Goal: Information Seeking & Learning: Learn about a topic

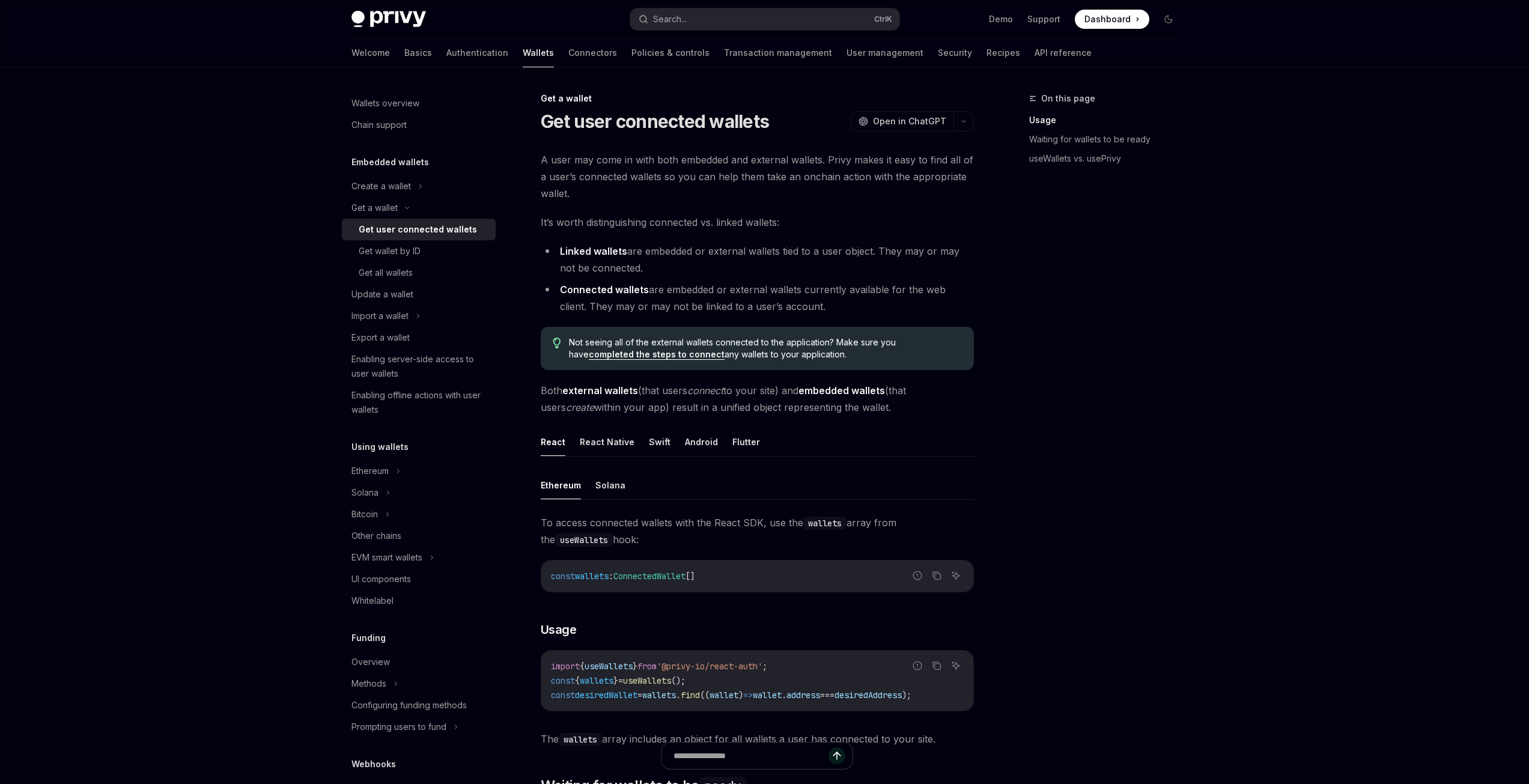
scroll to position [120, 0]
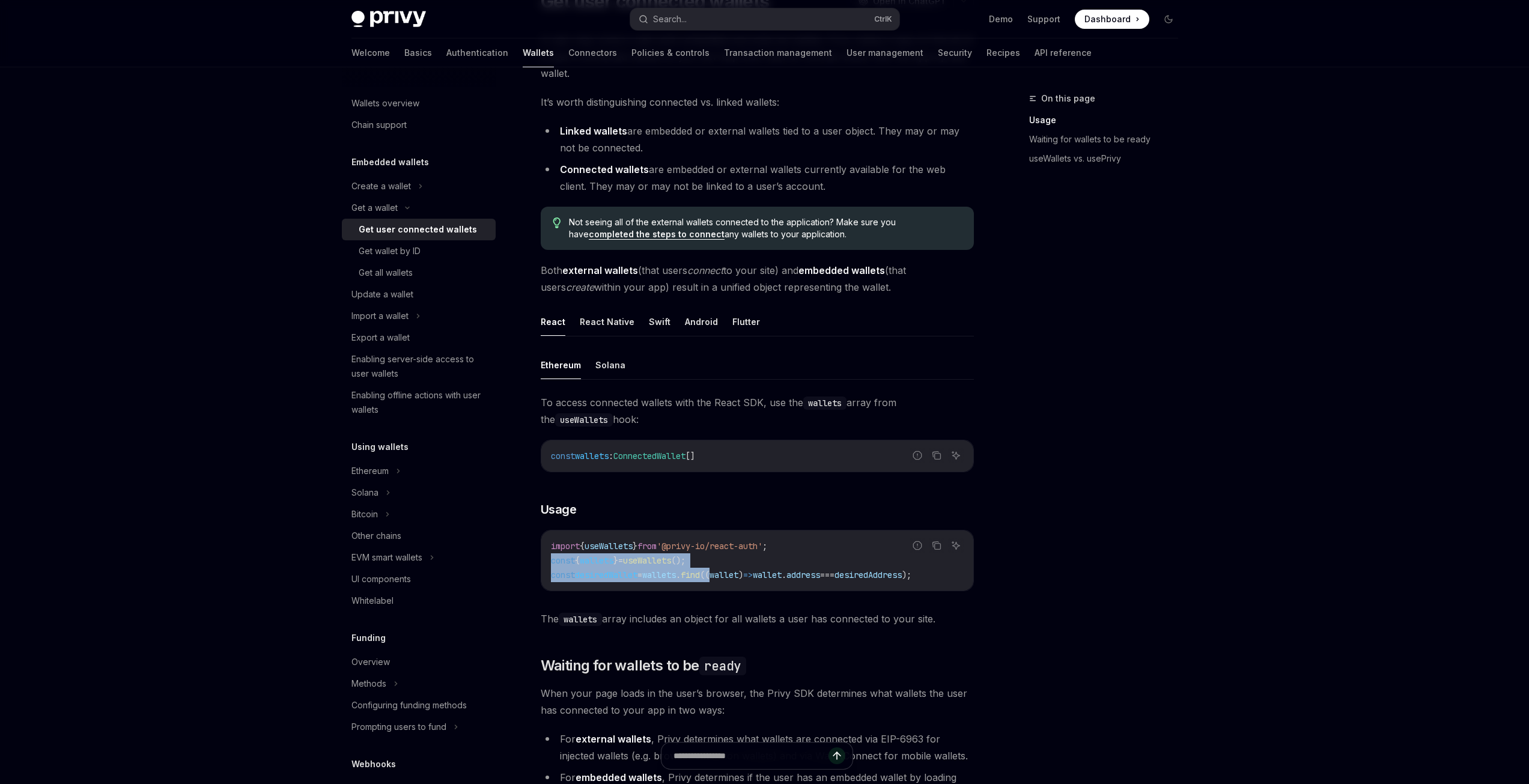
drag, startPoint x: 550, startPoint y: 563, endPoint x: 734, endPoint y: 573, distance: 184.3
click at [734, 573] on code "import { useWallets } from '@privy-io/react-auth' ; const { wallets } = useWall…" at bounding box center [757, 560] width 413 height 43
click at [733, 557] on code "import { useWallets } from '@privy-io/react-auth' ; const { wallets } = useWall…" at bounding box center [757, 560] width 413 height 43
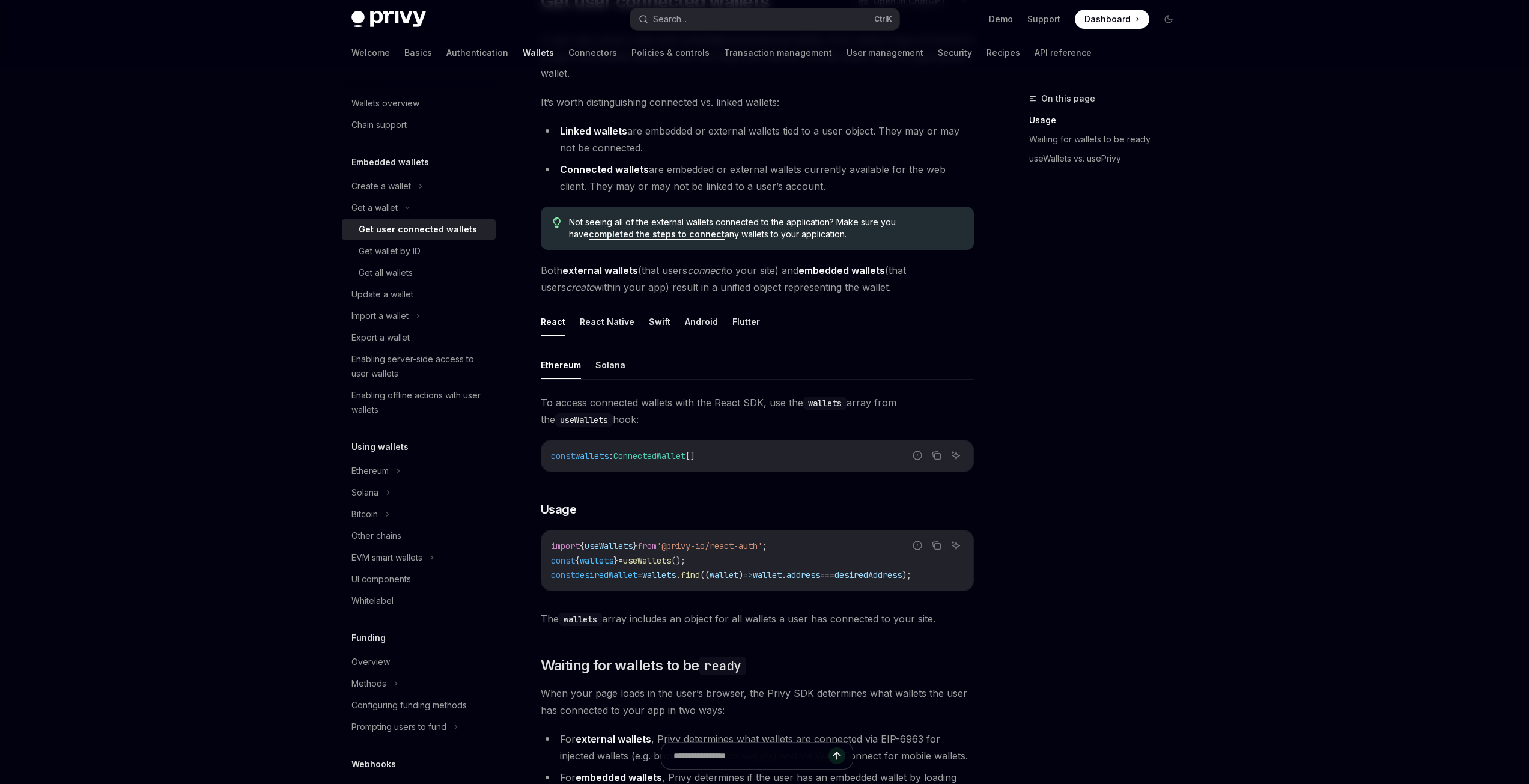
click at [739, 575] on span "wallet" at bounding box center [723, 575] width 29 height 11
click at [779, 564] on code "import { useWallets } from '@privy-io/react-auth' ; const { wallets } = useWall…" at bounding box center [757, 560] width 413 height 43
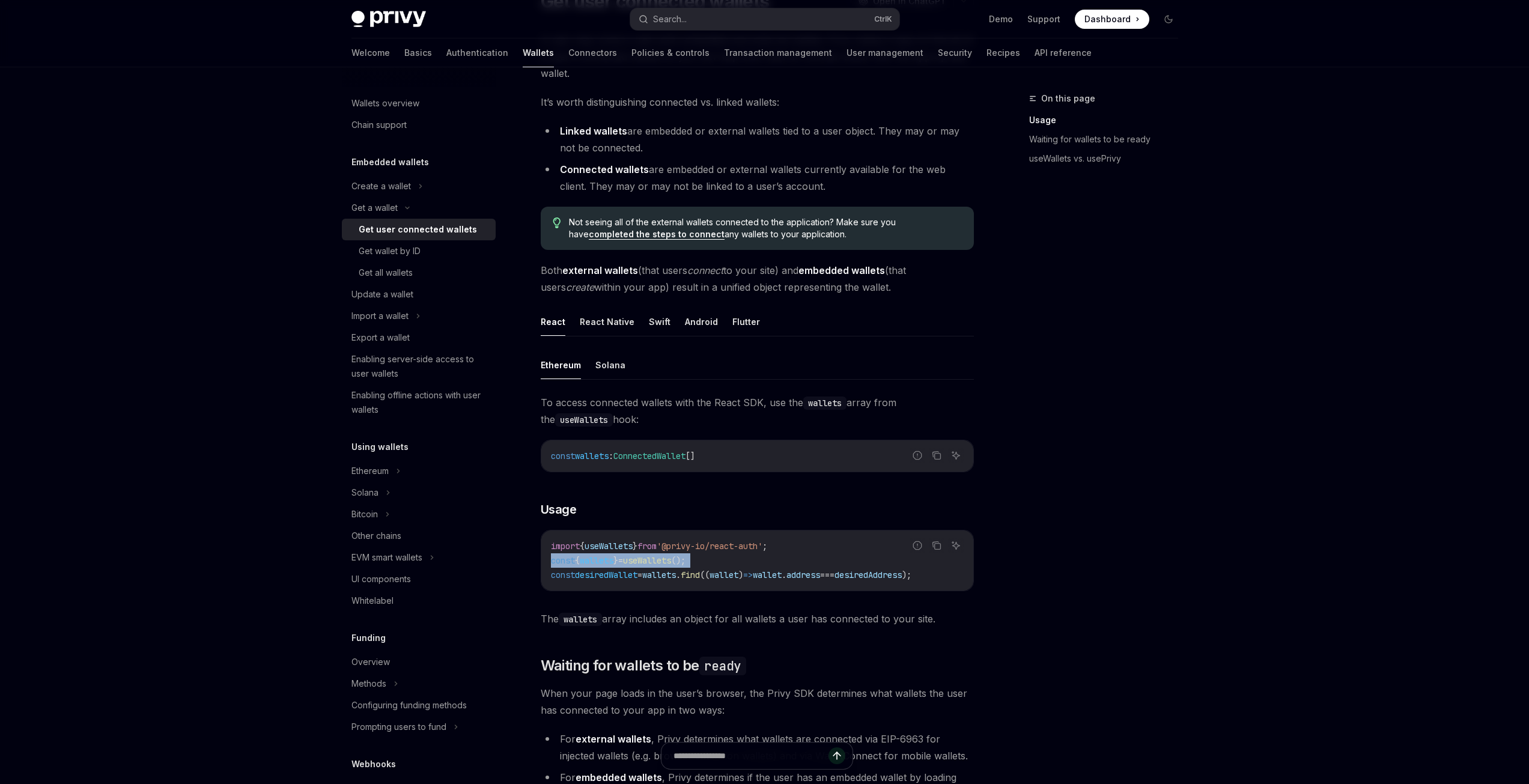
click at [779, 564] on code "import { useWallets } from '@privy-io/react-auth' ; const { wallets } = useWall…" at bounding box center [757, 560] width 413 height 43
click at [782, 576] on span "wallet" at bounding box center [766, 575] width 29 height 11
click at [992, 610] on div "On this page Usage Waiting for wallets to be ready useWallets vs. usePrivy Get …" at bounding box center [765, 722] width 846 height 1549
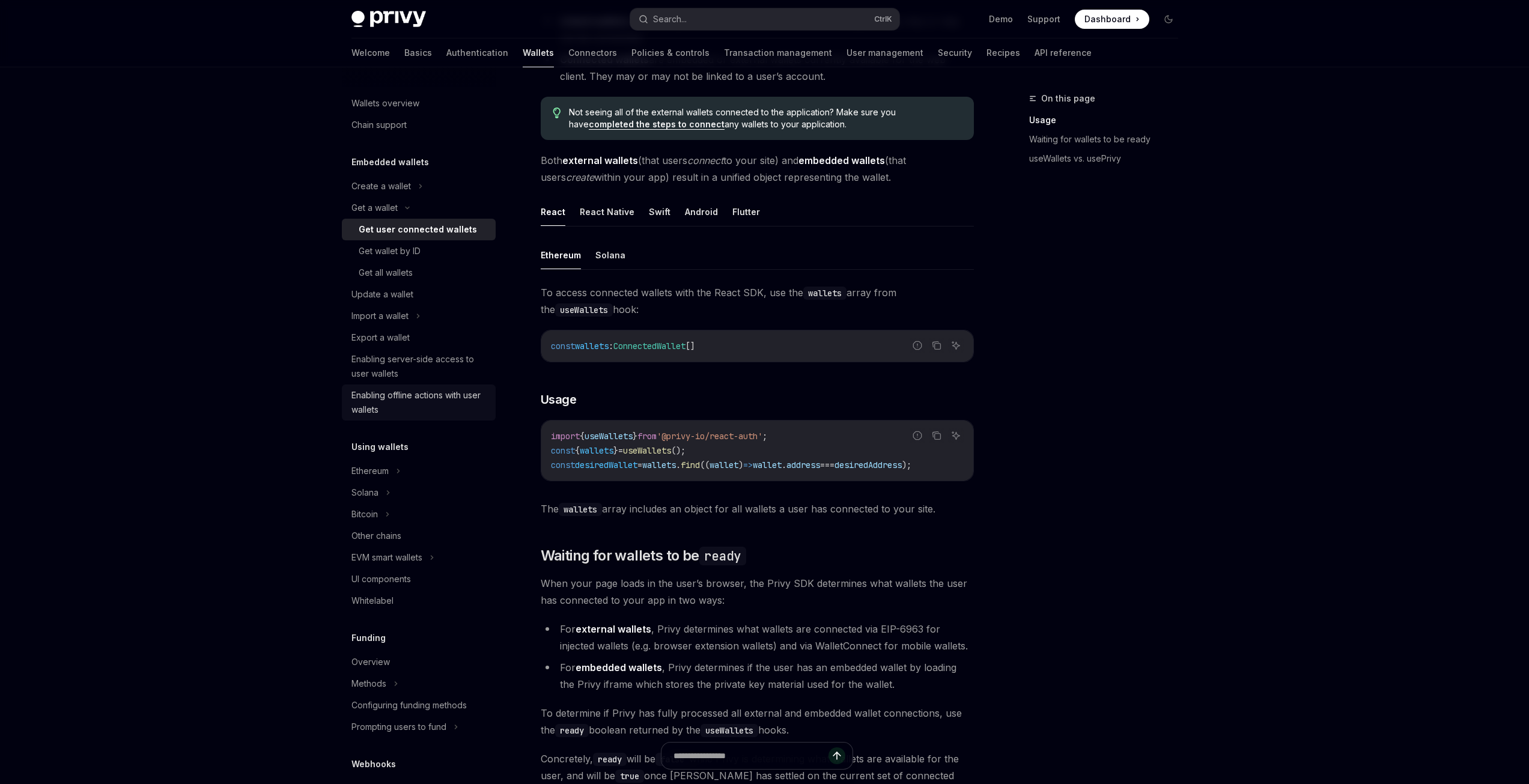
scroll to position [240, 0]
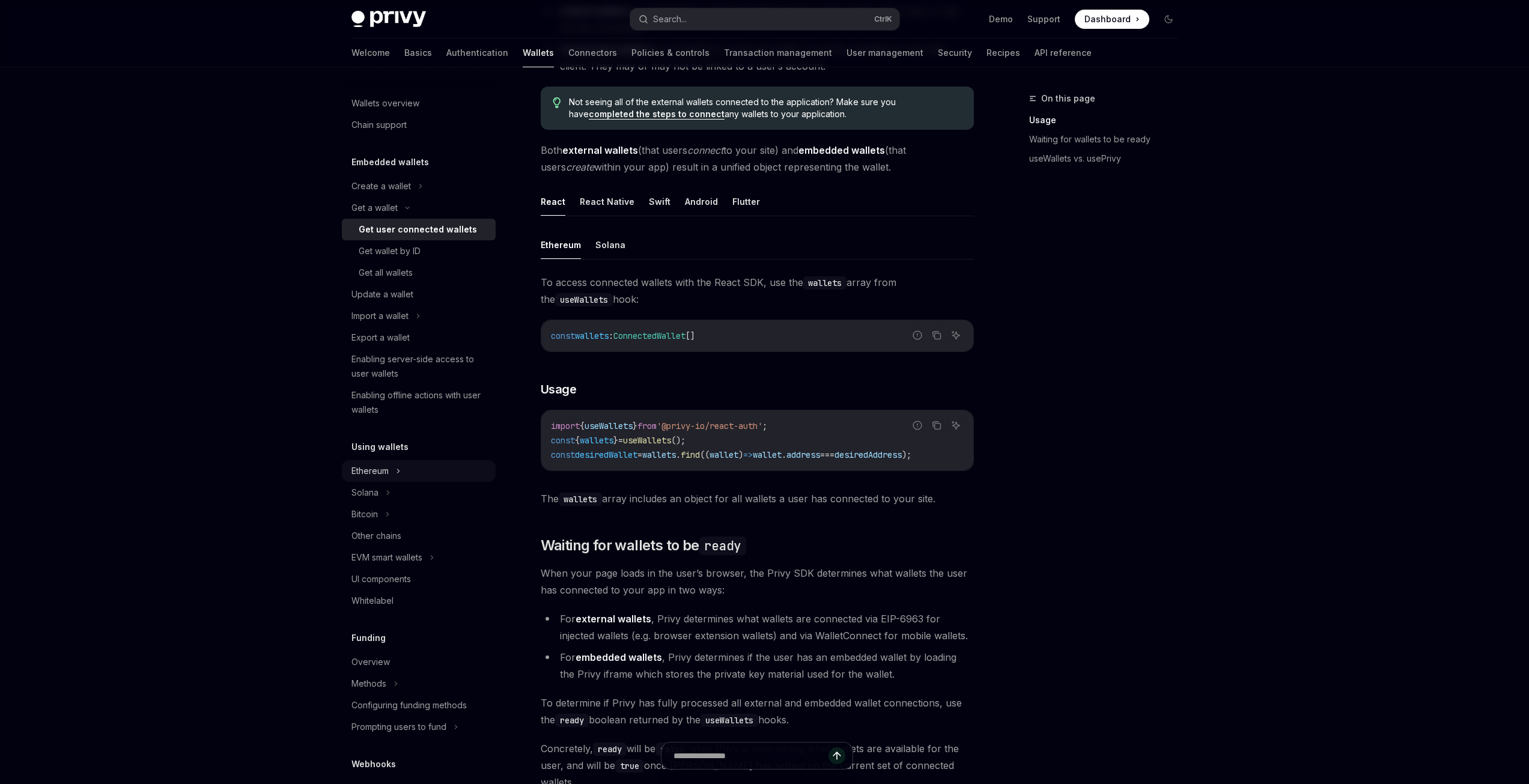
click at [367, 463] on div "Ethereum" at bounding box center [419, 471] width 154 height 22
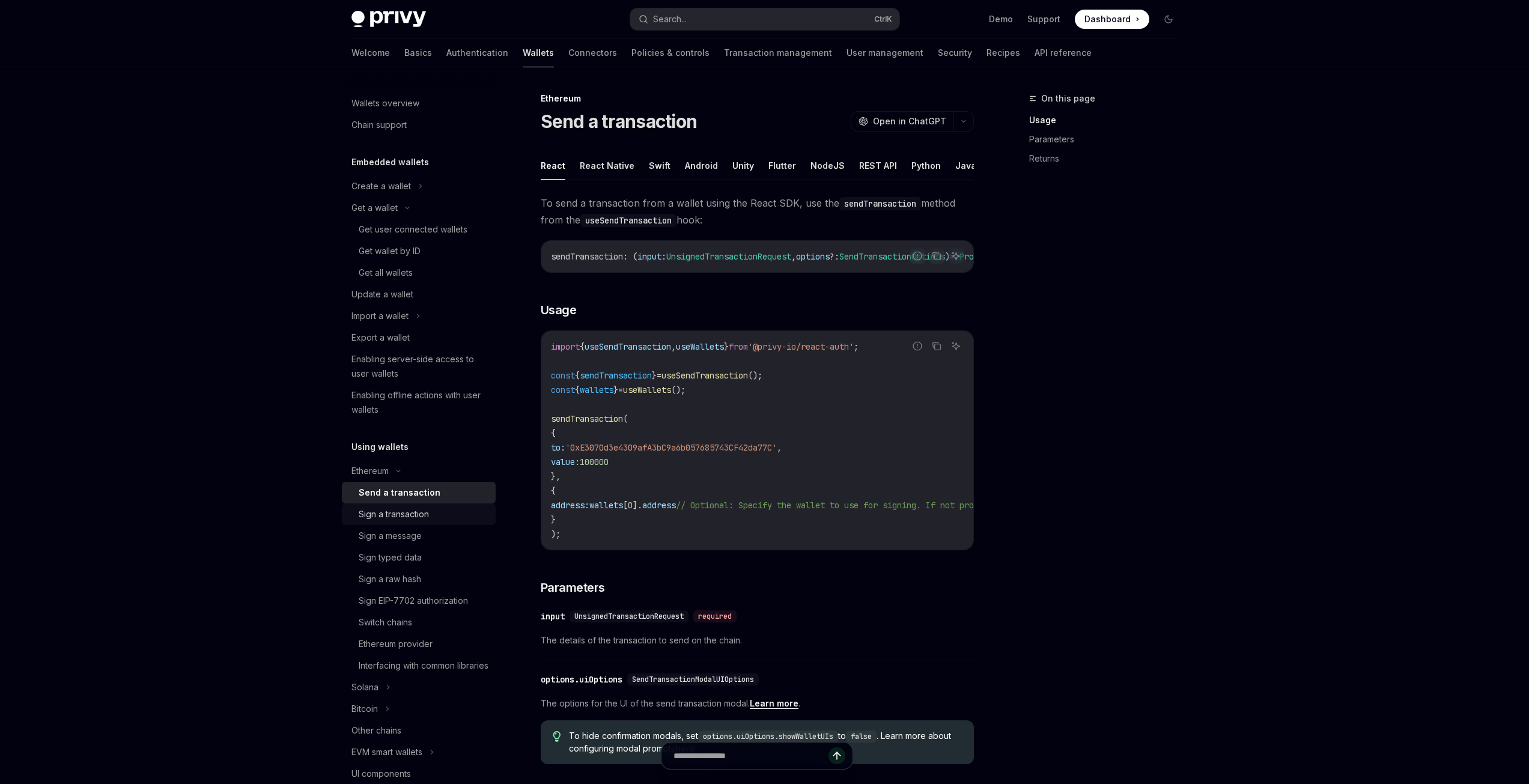
click at [420, 516] on div "Sign a transaction" at bounding box center [393, 514] width 70 height 15
click at [415, 602] on div "Sign EIP-7702 authorization" at bounding box center [413, 601] width 109 height 15
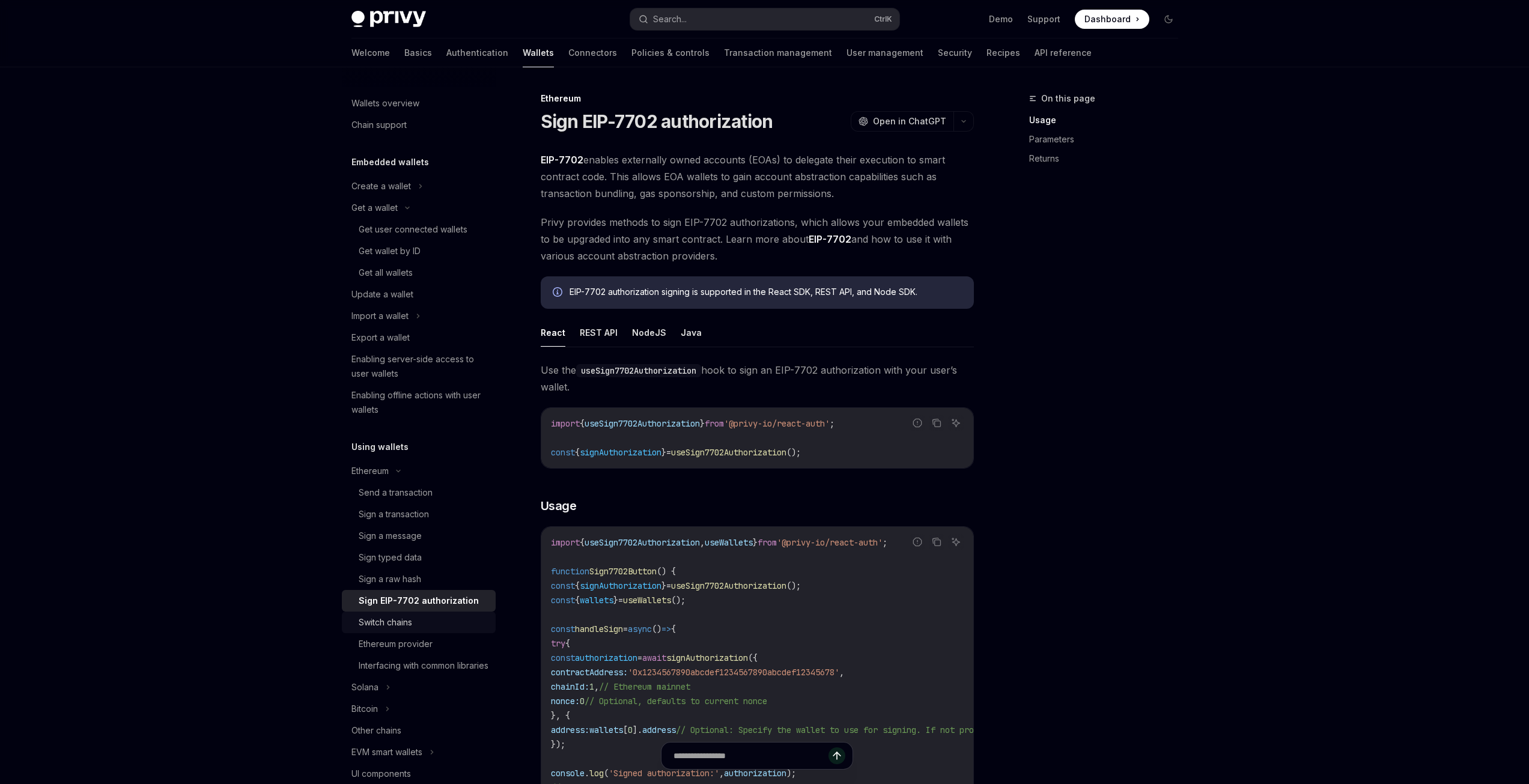
click at [425, 629] on link "Switch chains" at bounding box center [419, 622] width 154 height 22
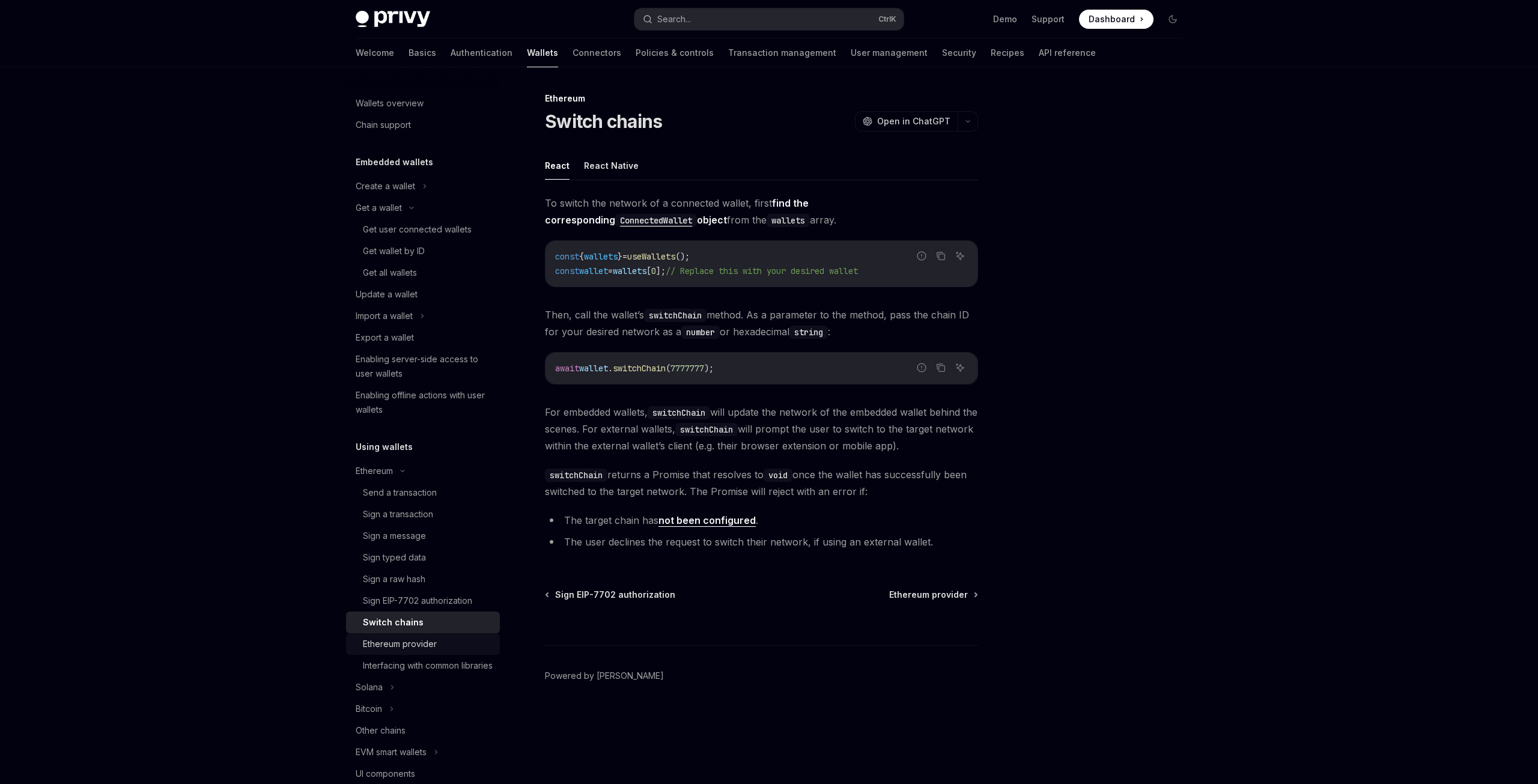
click at [434, 649] on div "Ethereum provider" at bounding box center [399, 644] width 74 height 15
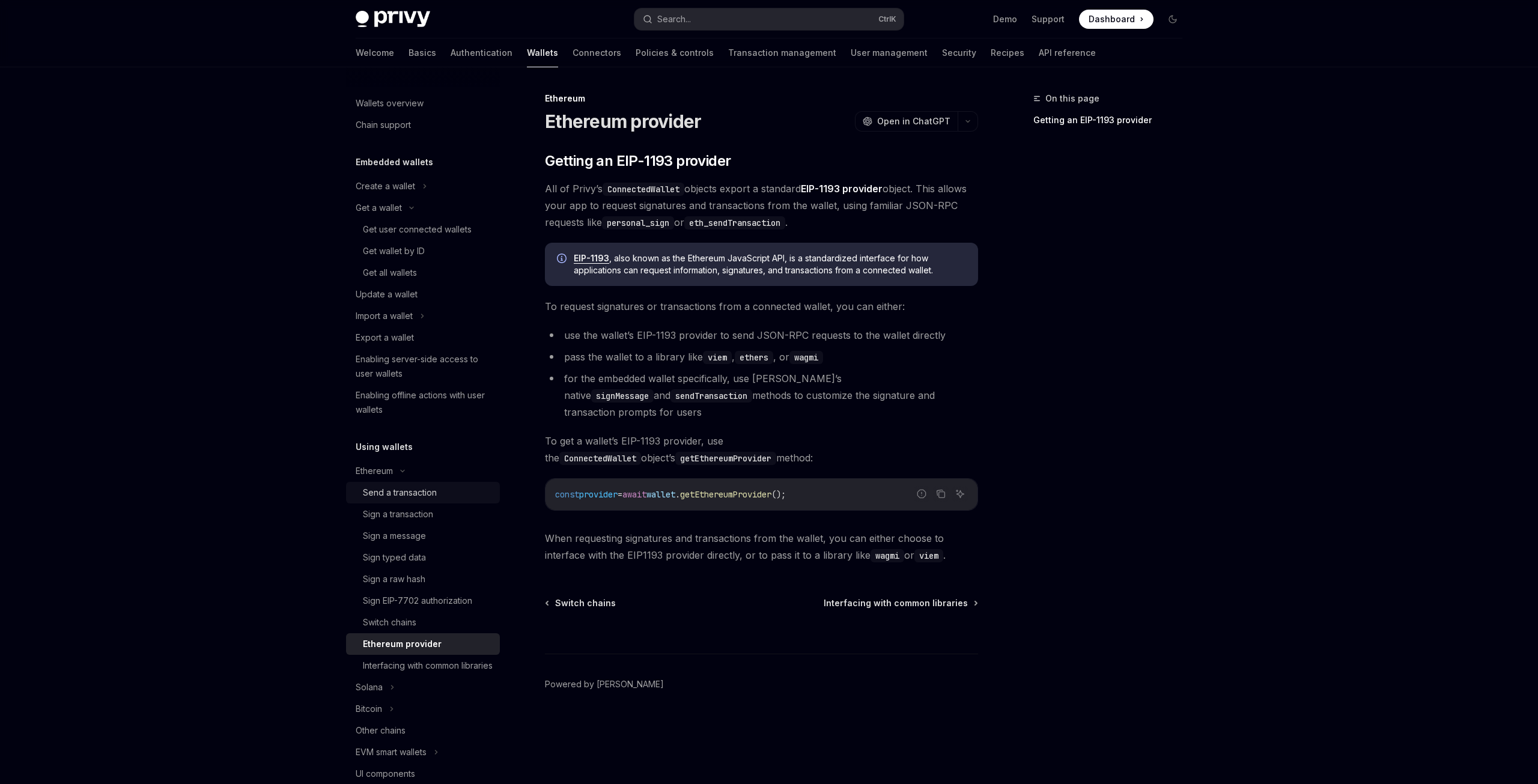
click at [446, 491] on div "Send a transaction" at bounding box center [428, 492] width 130 height 15
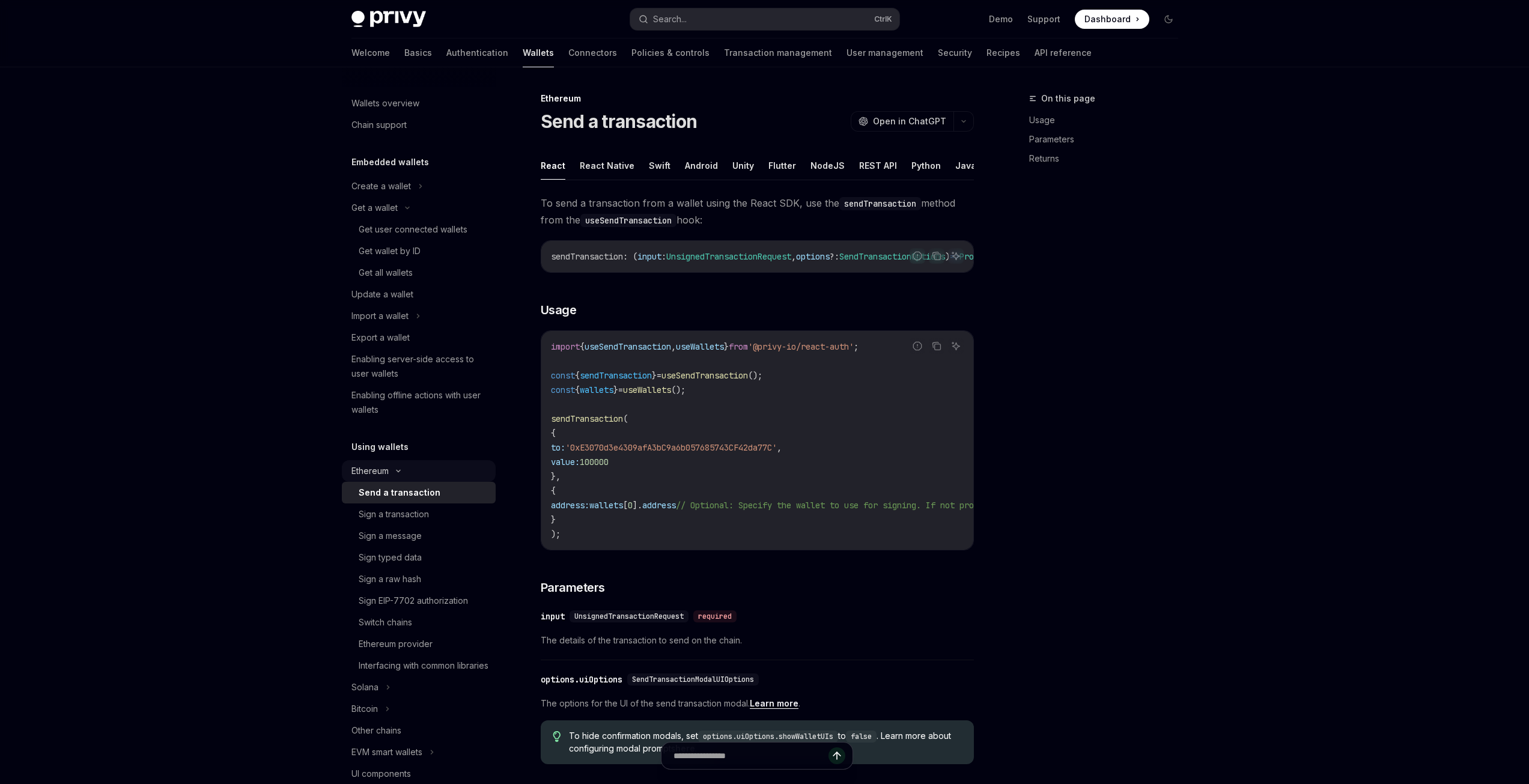
click at [416, 466] on div "Ethereum" at bounding box center [419, 471] width 154 height 22
click at [422, 581] on div "UI components" at bounding box center [420, 579] width 137 height 15
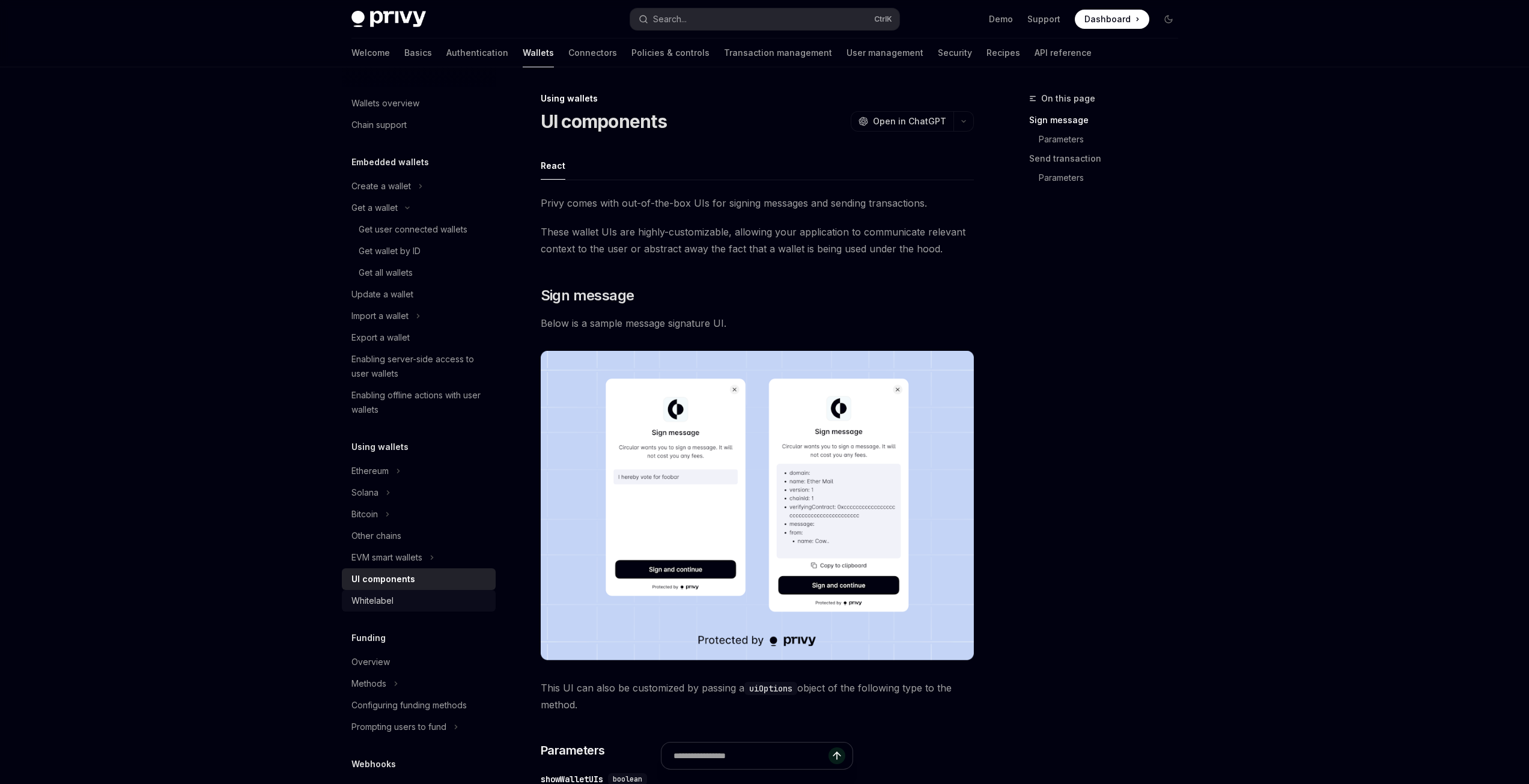
click at [420, 596] on div "Whitelabel" at bounding box center [420, 601] width 137 height 15
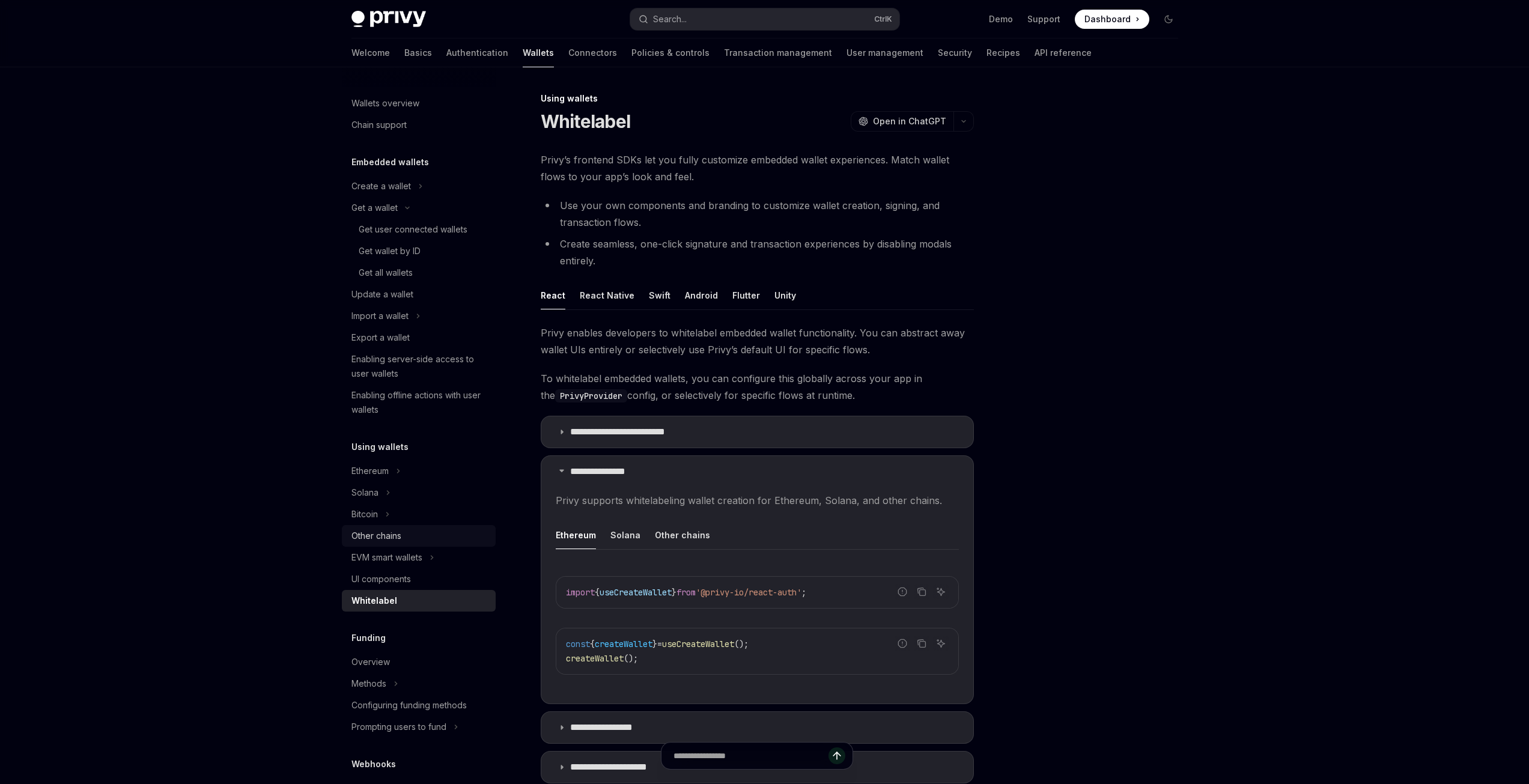
click at [423, 536] on div "Other chains" at bounding box center [420, 536] width 137 height 15
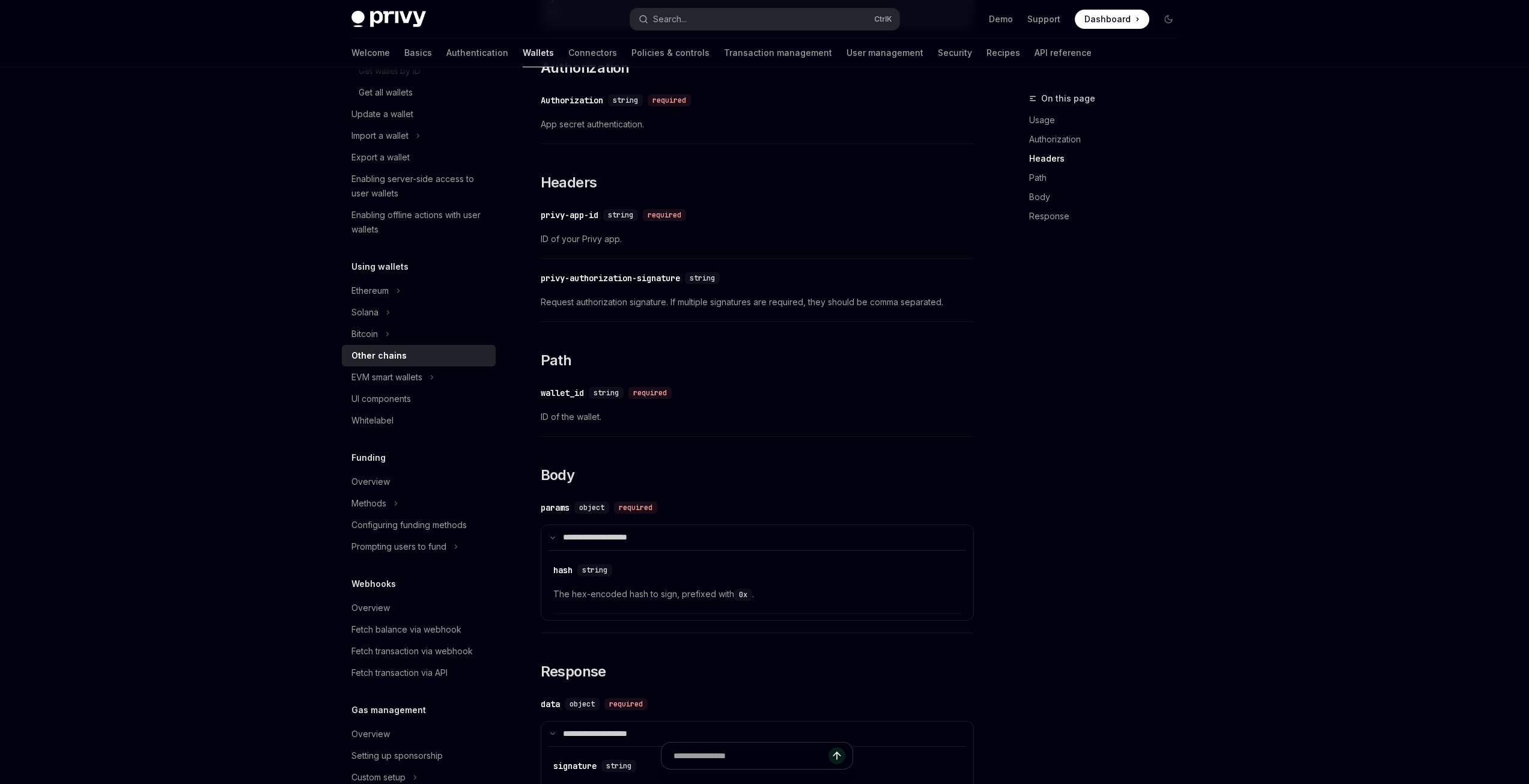
scroll to position [601, 0]
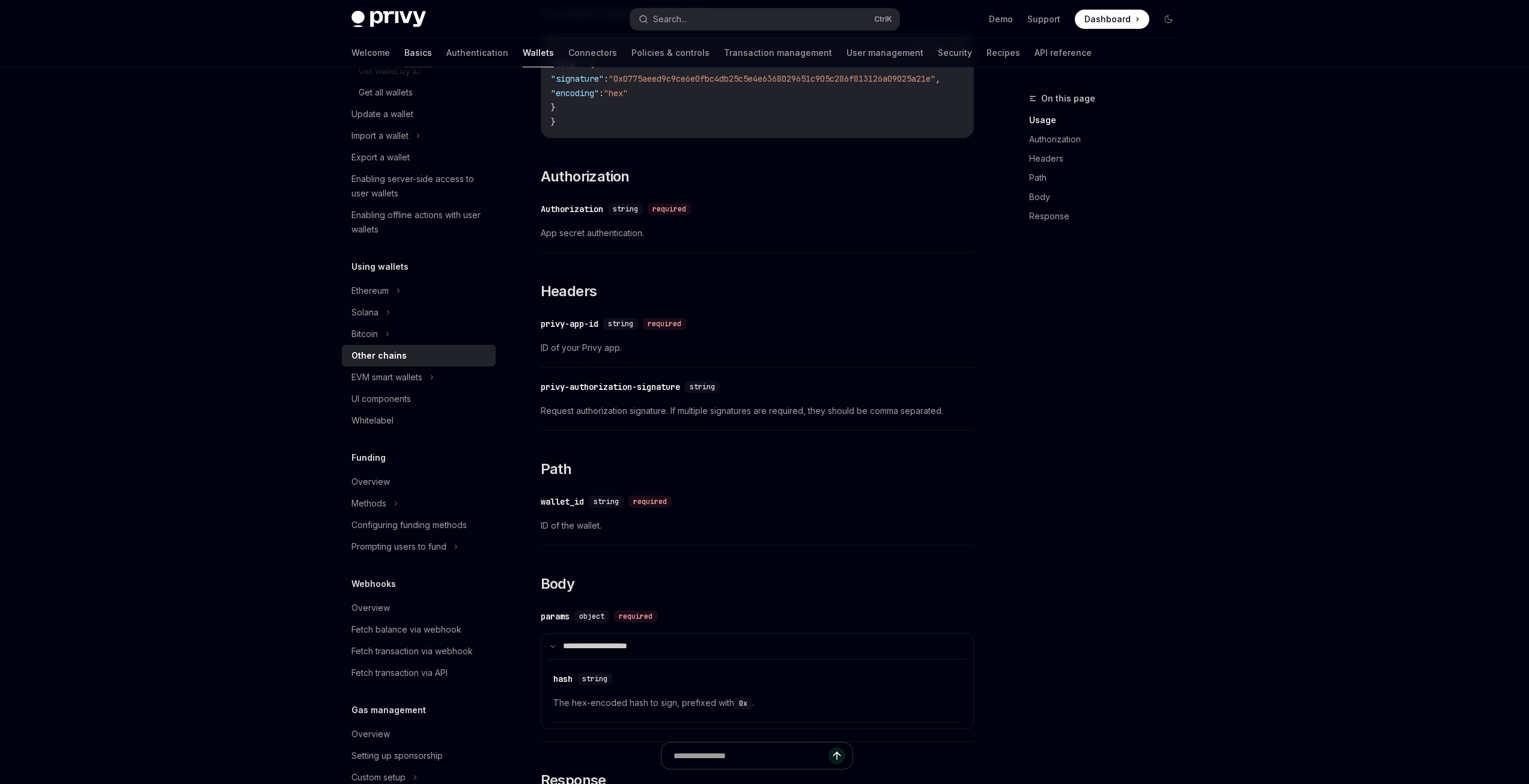
click at [404, 63] on link "Basics" at bounding box center [418, 53] width 28 height 29
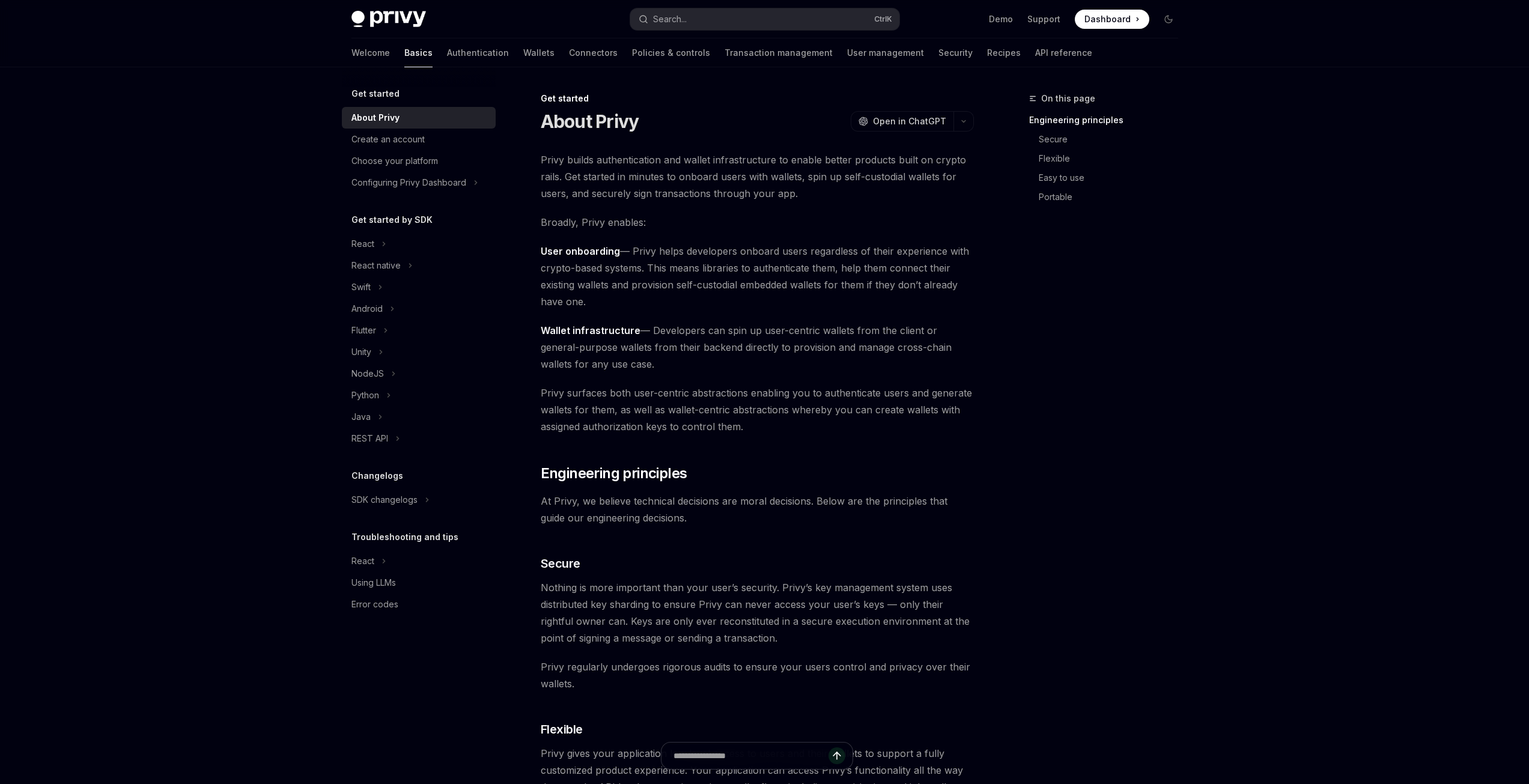
click at [561, 55] on div "Welcome Basics Authentication Wallets Connectors Policies & controls Transactio…" at bounding box center [722, 53] width 741 height 29
click at [417, 251] on div "React" at bounding box center [419, 244] width 154 height 22
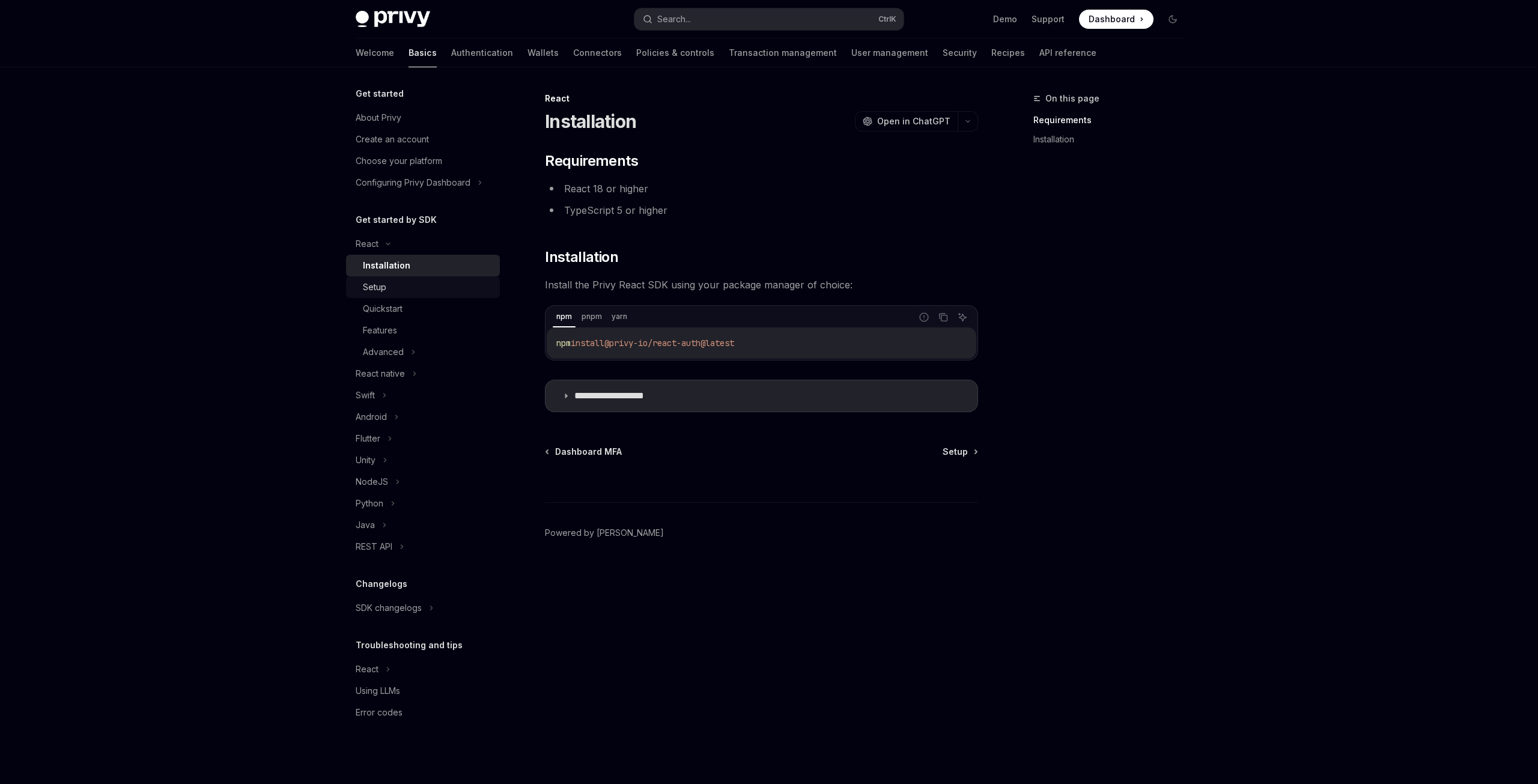
click at [406, 294] on link "Setup" at bounding box center [423, 287] width 154 height 22
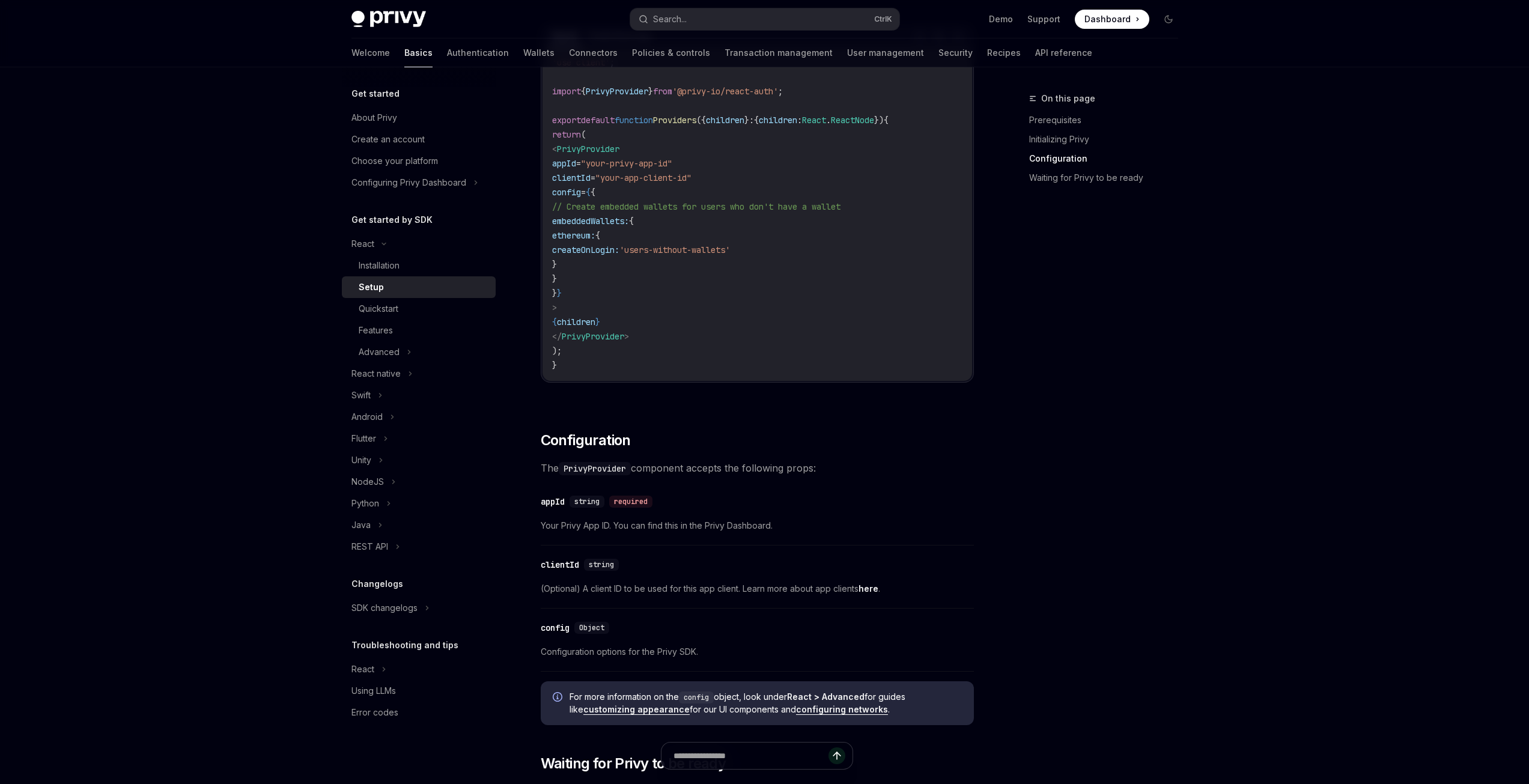
scroll to position [454, 0]
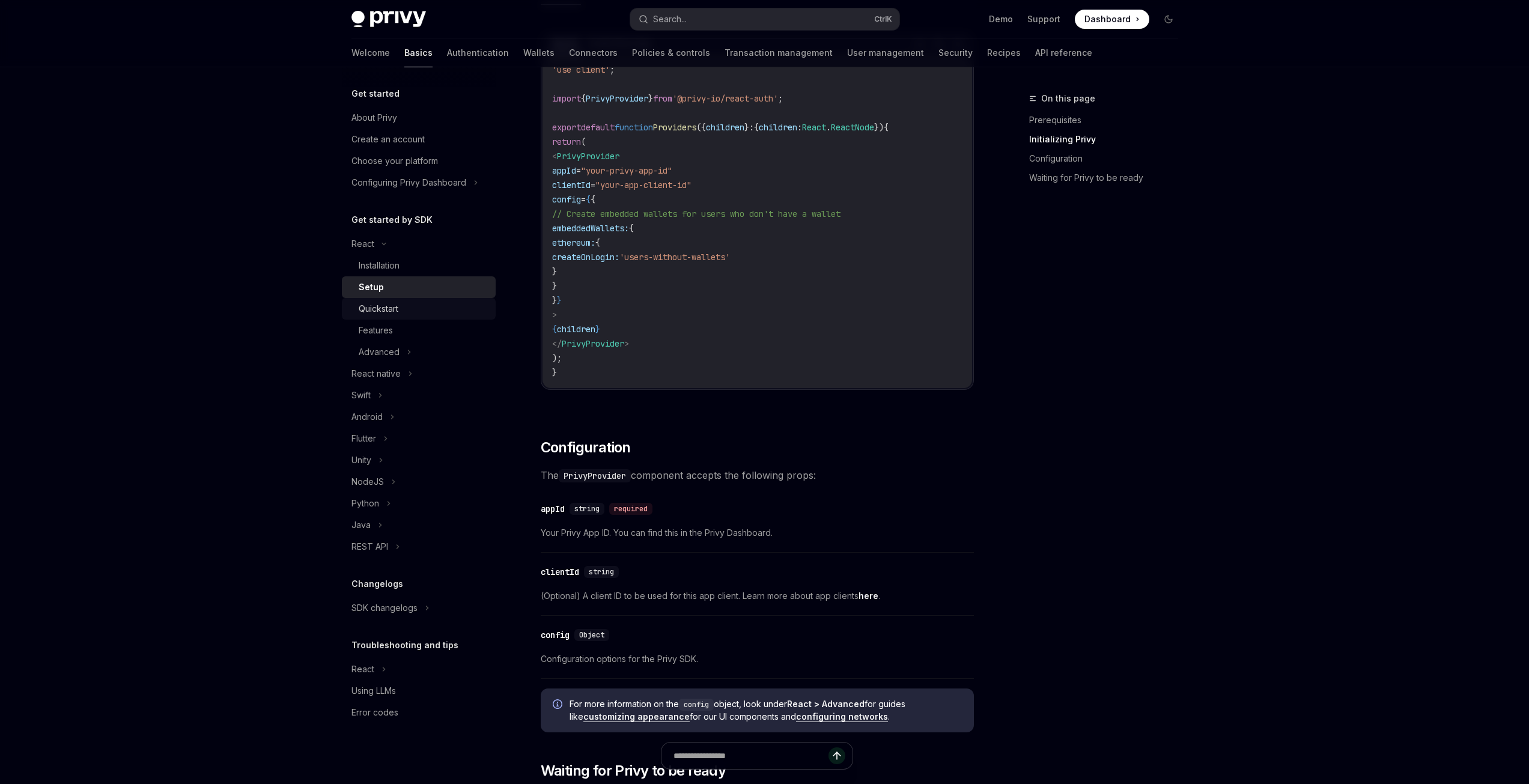
click at [438, 303] on div "Quickstart" at bounding box center [423, 309] width 130 height 15
type textarea "*"
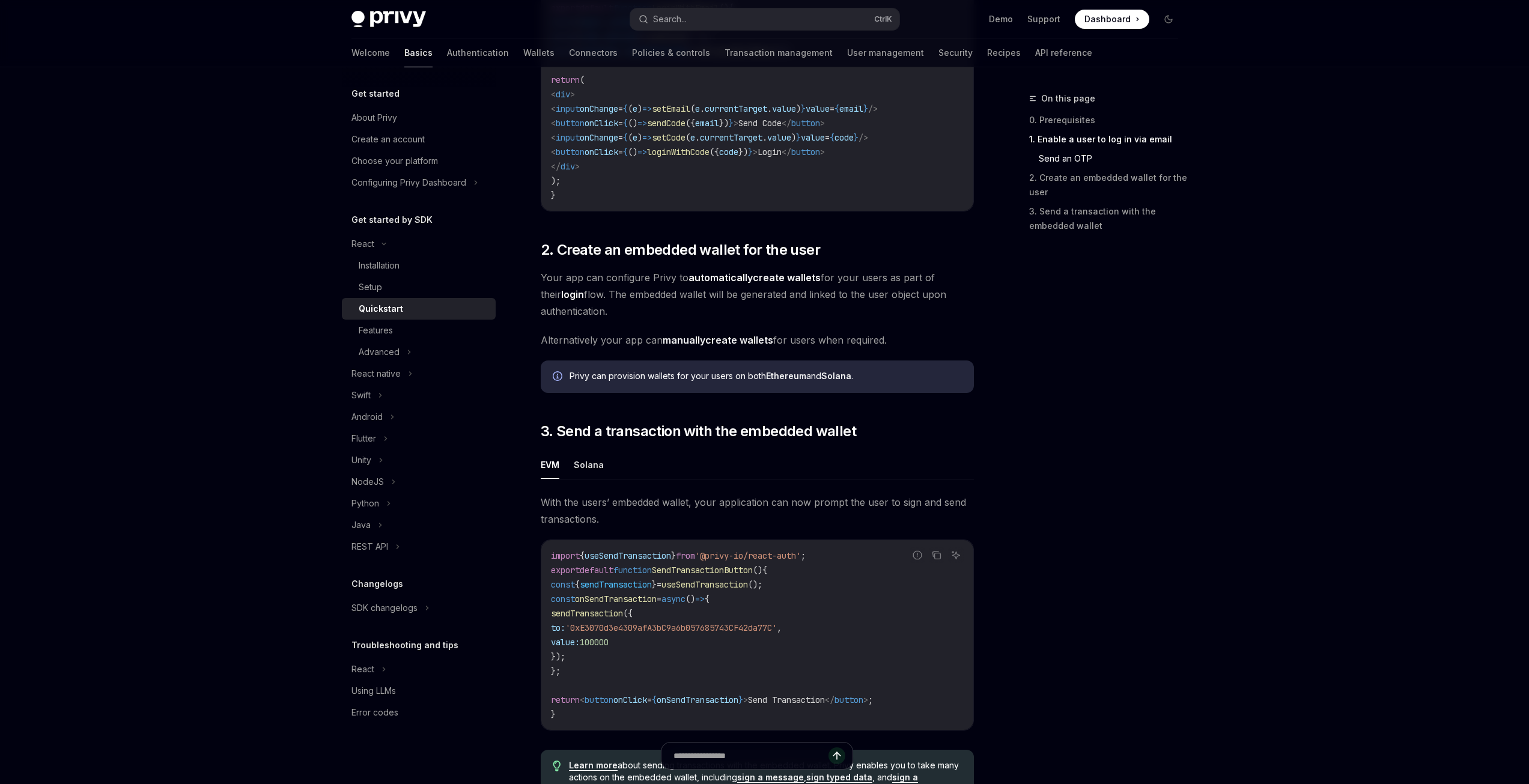
scroll to position [721, 0]
